Goal: Find specific page/section: Locate a particular part of the current website

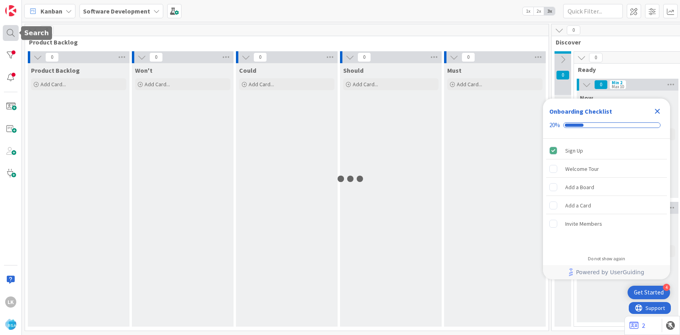
click at [11, 37] on div at bounding box center [11, 33] width 16 height 16
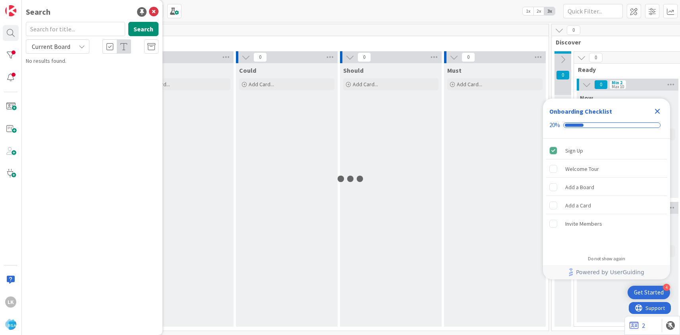
click at [67, 27] on input "text" at bounding box center [75, 29] width 99 height 14
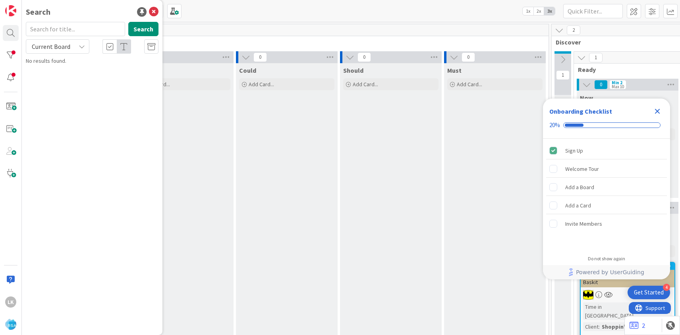
click at [657, 112] on icon "Close Checklist" at bounding box center [657, 111] width 5 height 5
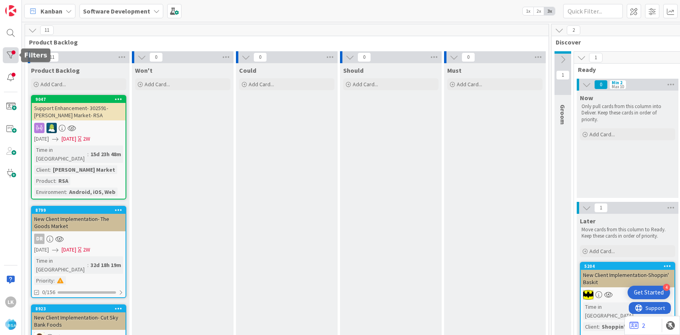
click at [11, 55] on div at bounding box center [11, 55] width 16 height 16
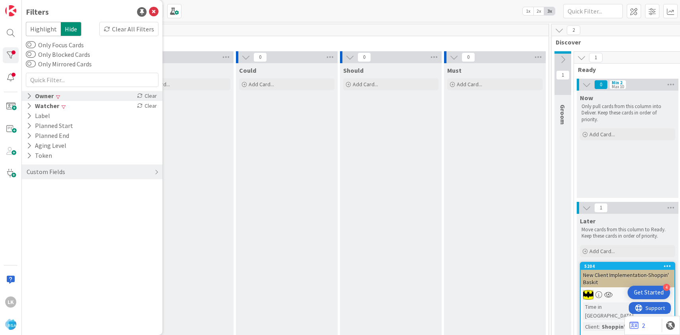
click at [28, 96] on icon at bounding box center [29, 96] width 5 height 7
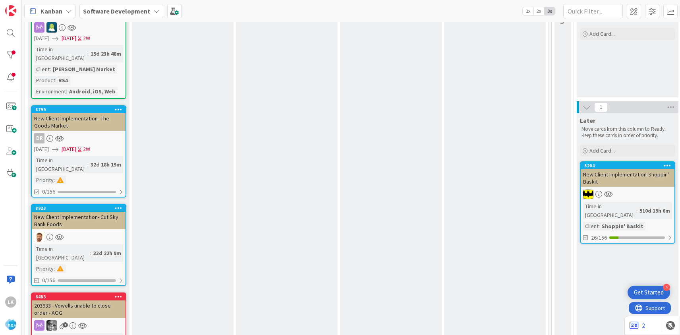
scroll to position [108, 0]
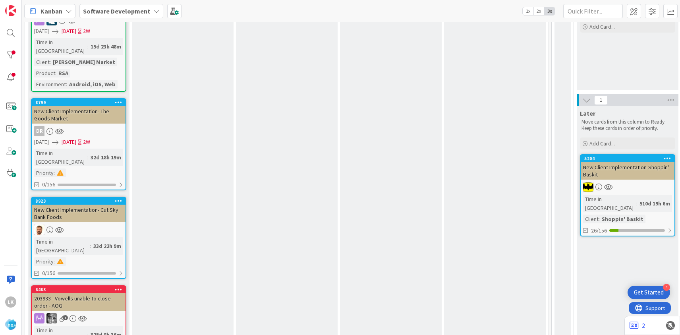
click at [79, 204] on div "New Client Implementation- Cut Sky Bank Foods" at bounding box center [79, 212] width 94 height 17
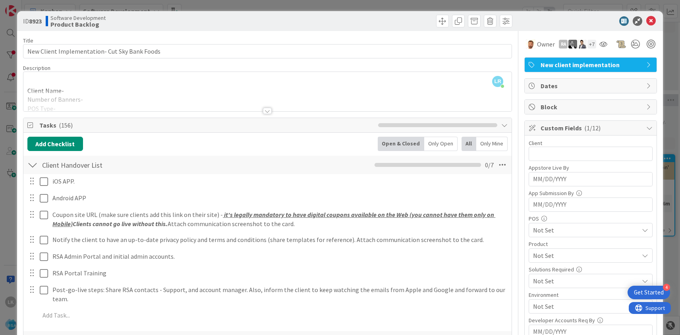
click at [267, 114] on div at bounding box center [267, 111] width 9 height 6
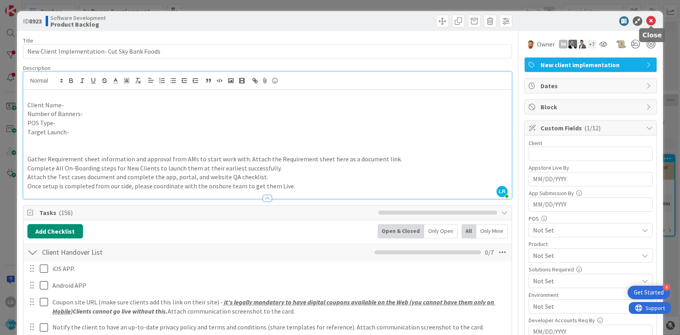
click at [652, 21] on icon at bounding box center [651, 21] width 10 height 10
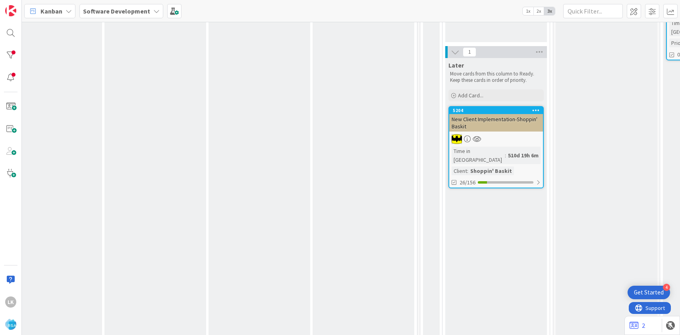
scroll to position [163, 131]
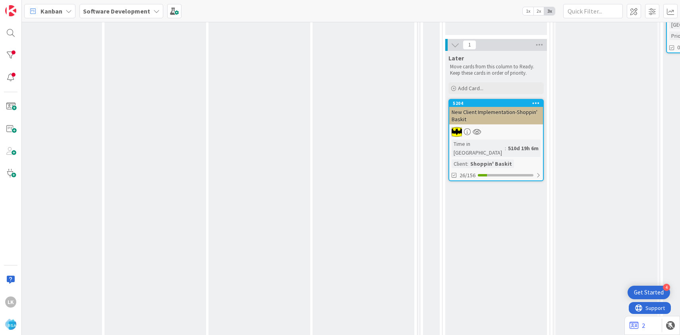
click at [485, 116] on div "New Client Implementation-Shoppin' Baskit" at bounding box center [496, 115] width 94 height 17
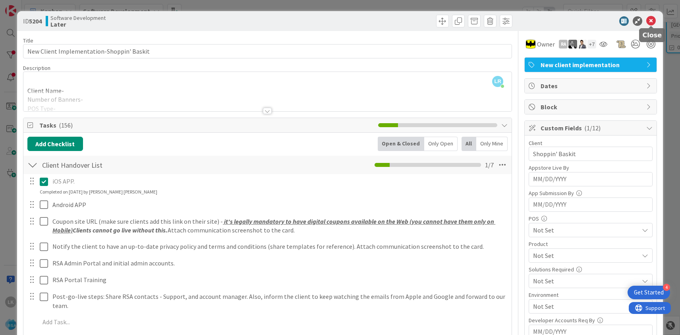
click at [651, 21] on icon at bounding box center [651, 21] width 10 height 10
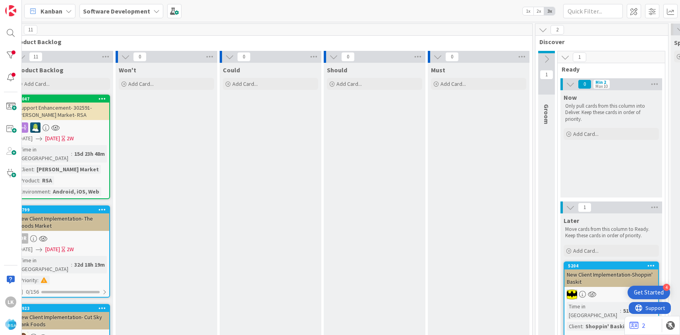
scroll to position [0, 0]
